Goal: Find contact information: Find contact information

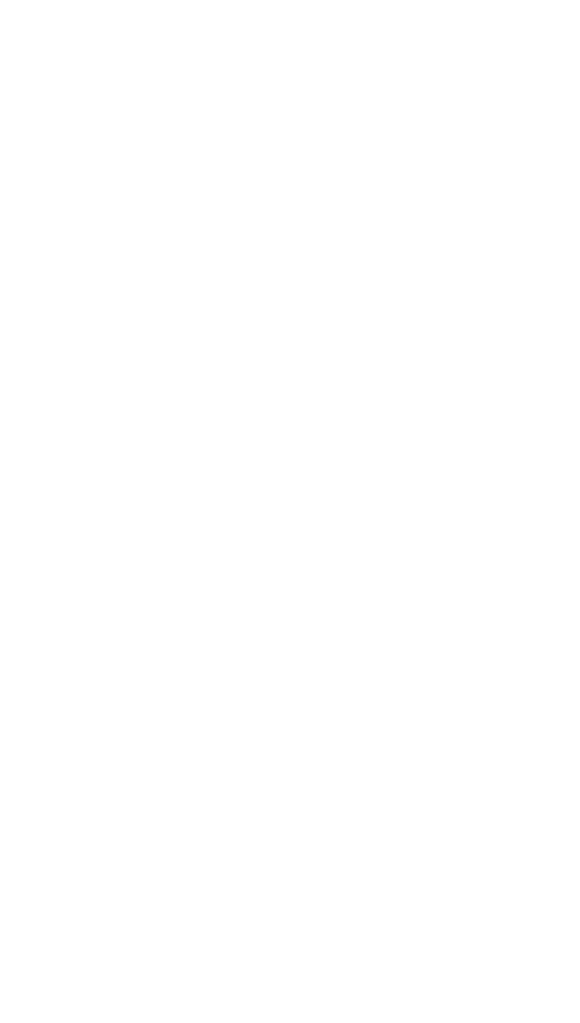
scroll to position [57, 0]
